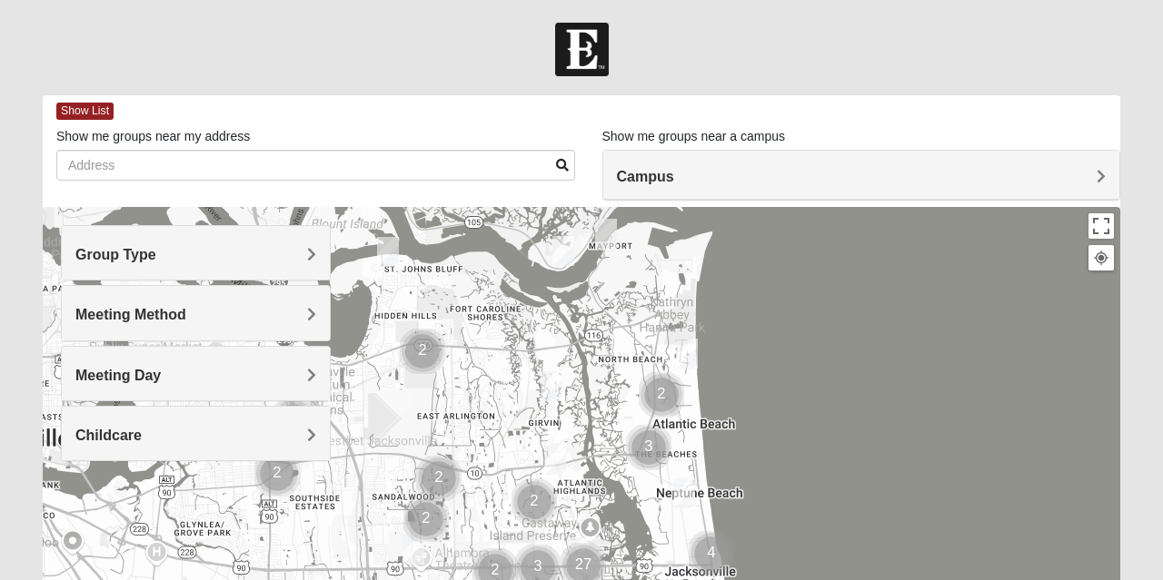
click at [275, 250] on h4 "Group Type" at bounding box center [195, 254] width 241 height 17
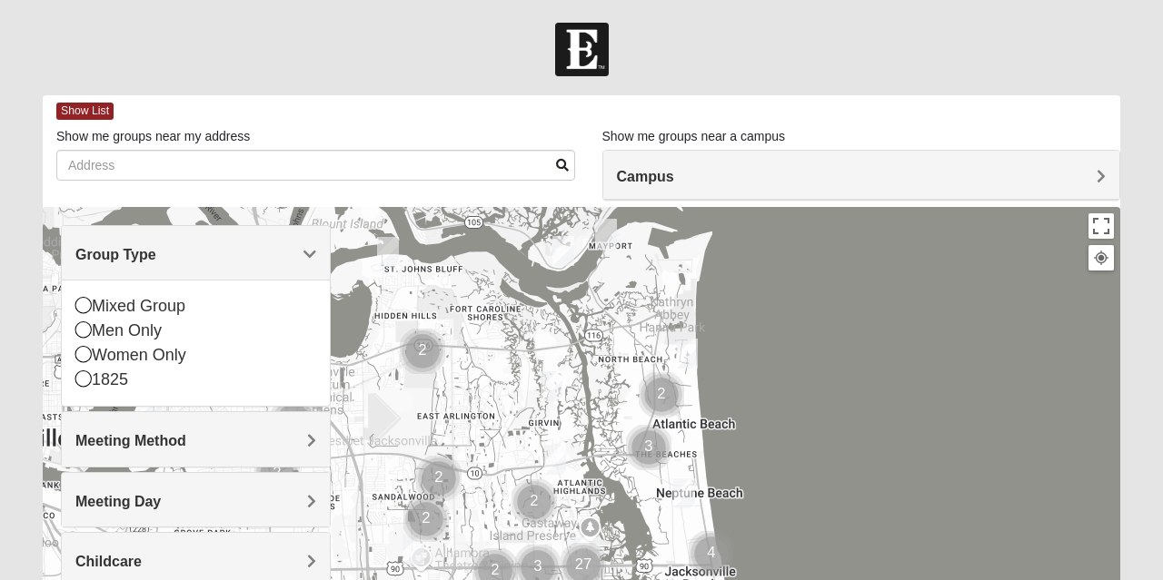
click at [169, 305] on div "Mixed Group" at bounding box center [195, 306] width 241 height 25
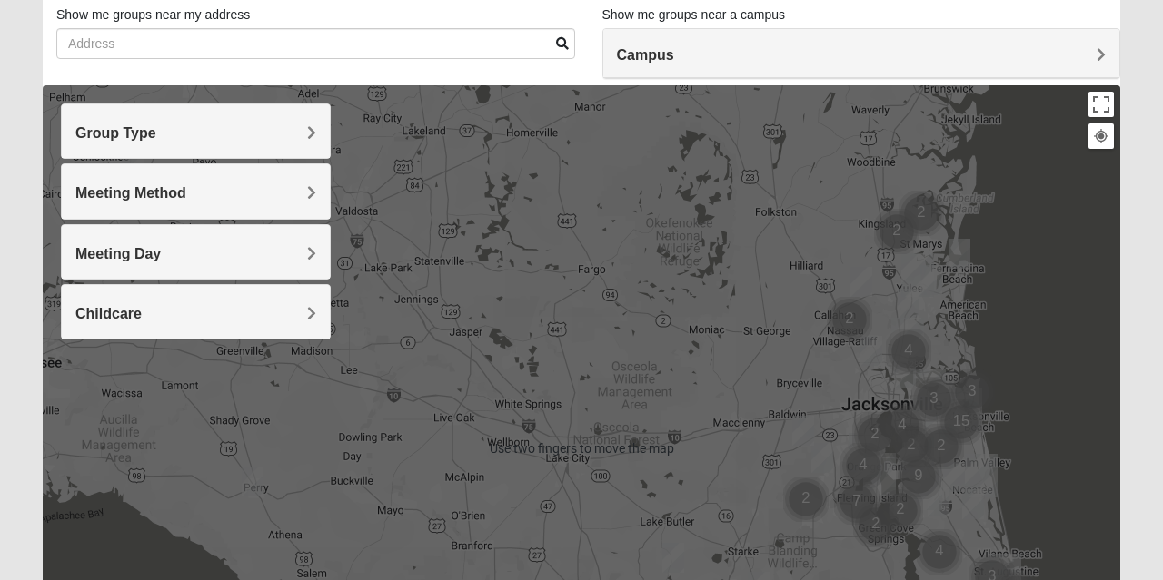
scroll to position [123, 0]
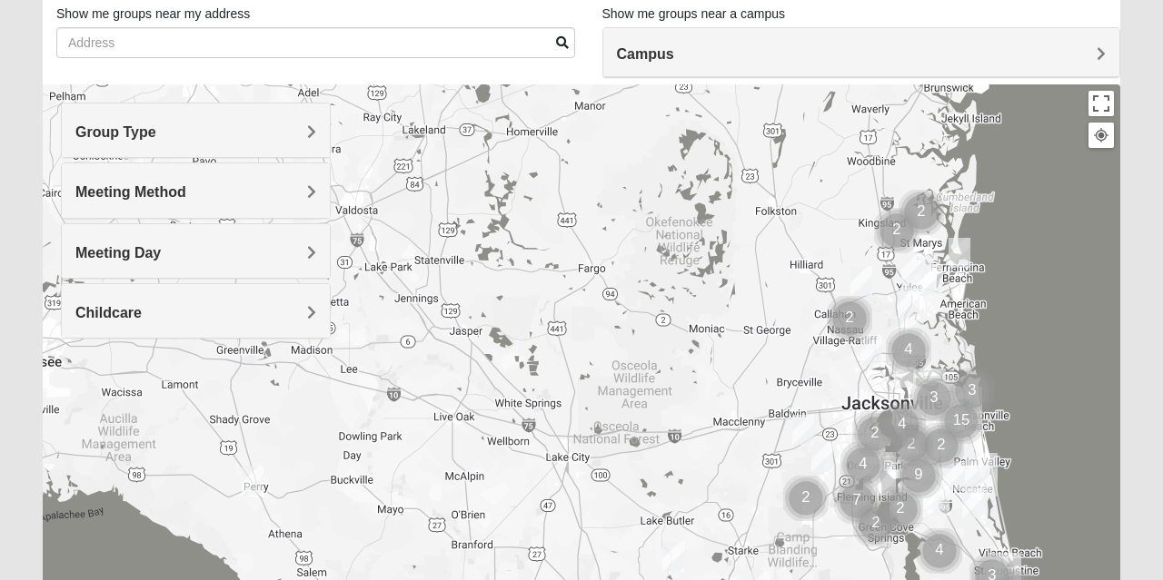
click at [292, 140] on h4 "Group Type" at bounding box center [195, 132] width 241 height 17
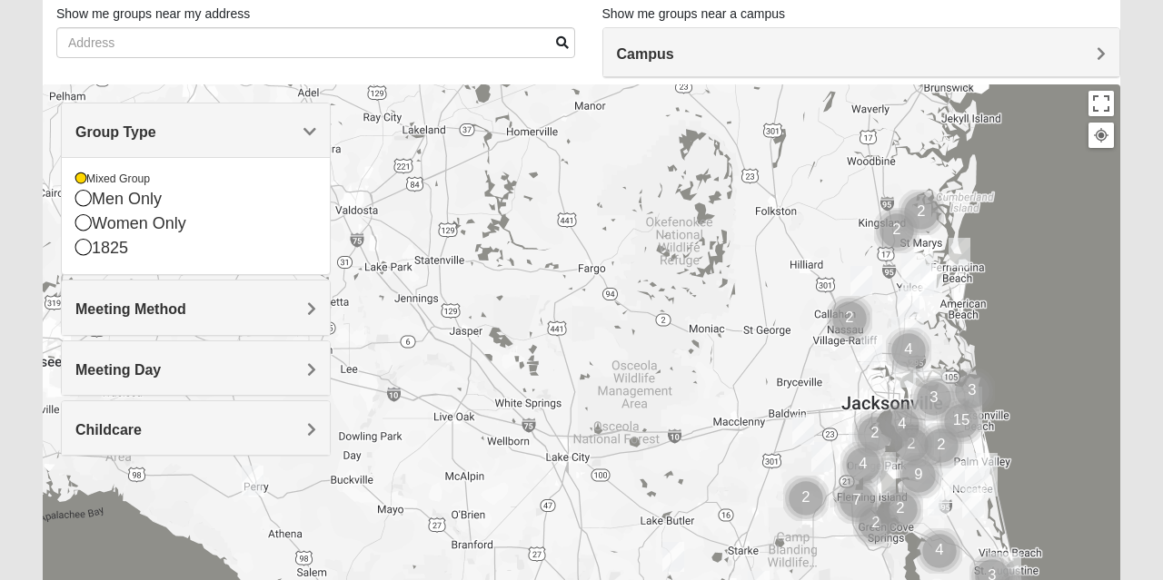
click at [84, 233] on div "Women Only" at bounding box center [195, 224] width 241 height 25
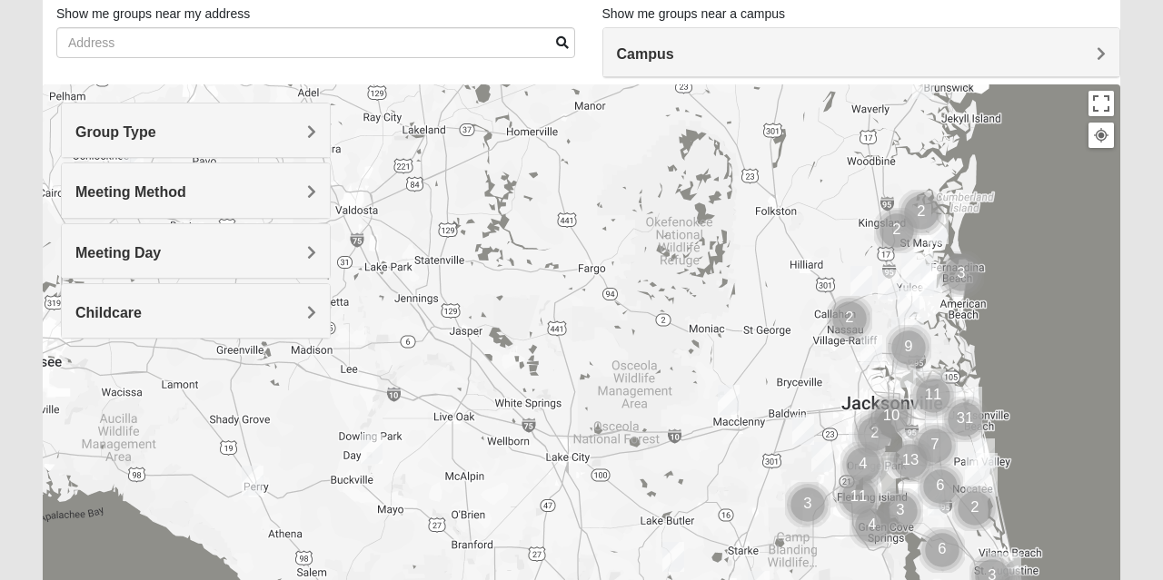
click at [191, 140] on h4 "Group Type" at bounding box center [195, 132] width 241 height 17
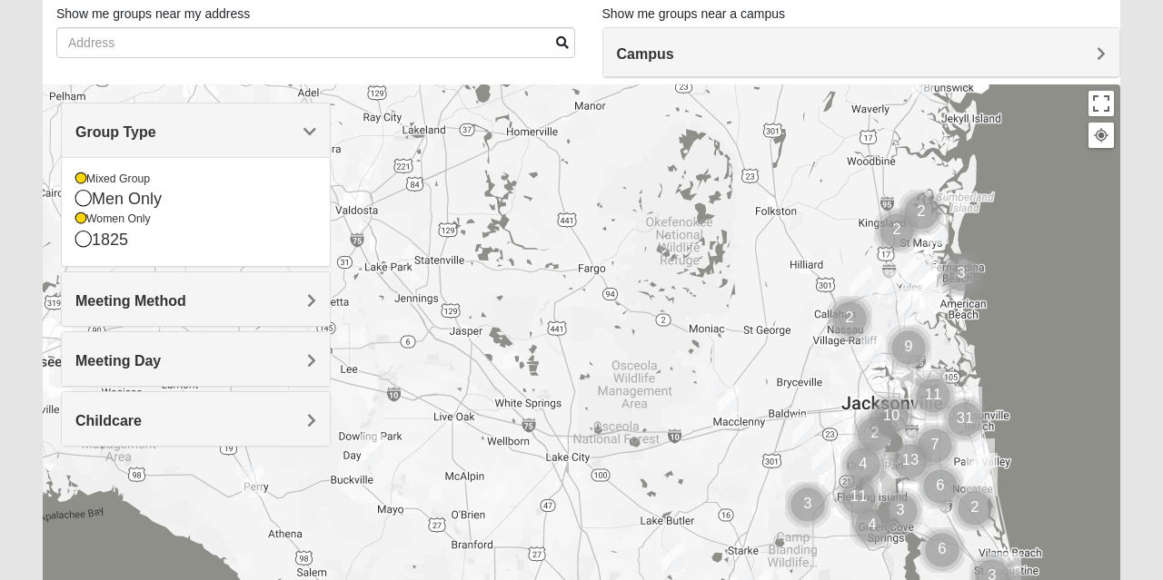
click at [272, 126] on h4 "Group Type" at bounding box center [195, 132] width 241 height 17
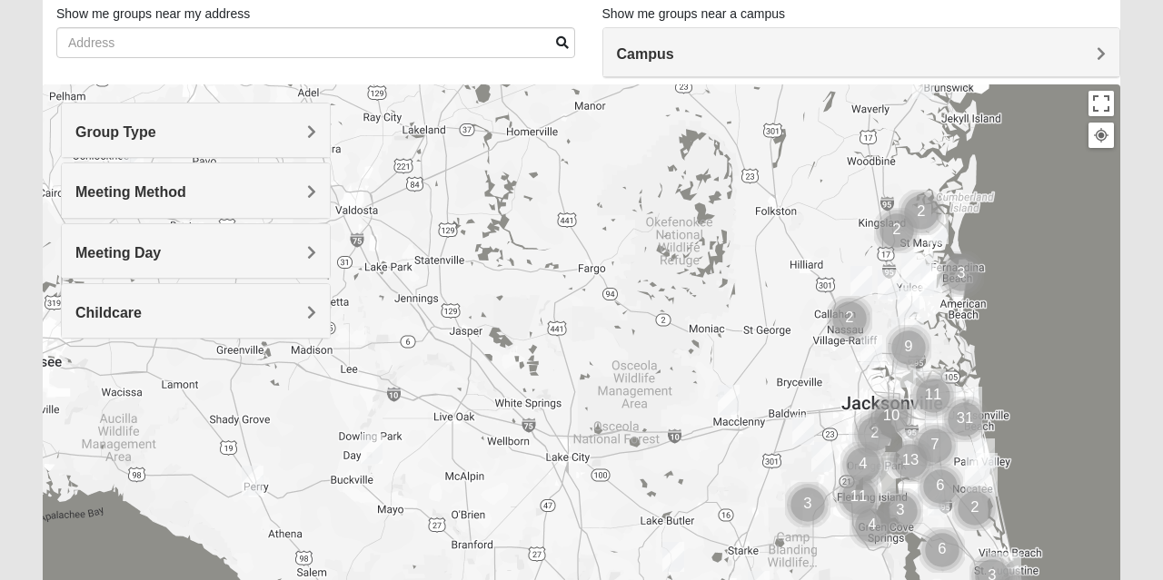
click at [218, 207] on div "Meeting Method" at bounding box center [196, 190] width 268 height 54
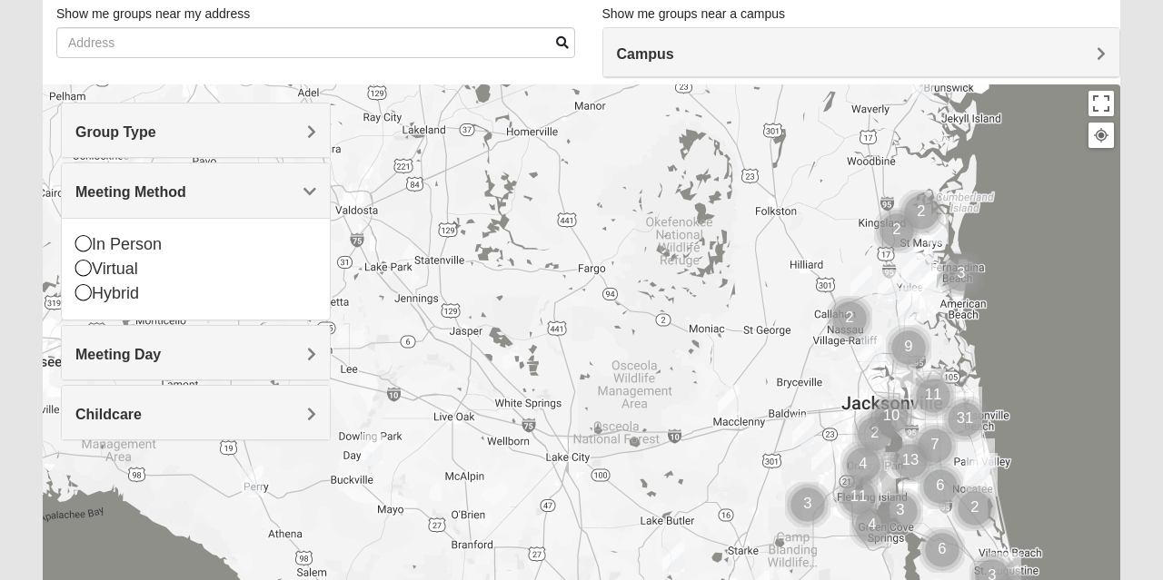
click at [84, 245] on icon at bounding box center [83, 243] width 16 height 16
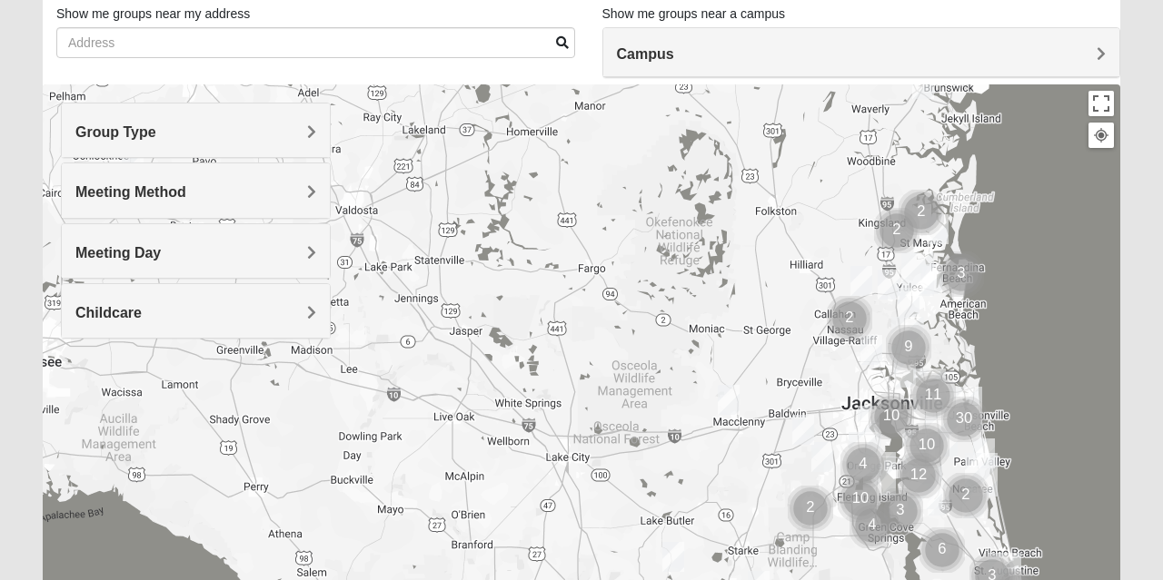
click at [229, 252] on h4 "Meeting Day" at bounding box center [195, 252] width 241 height 17
